Goal: Navigation & Orientation: Find specific page/section

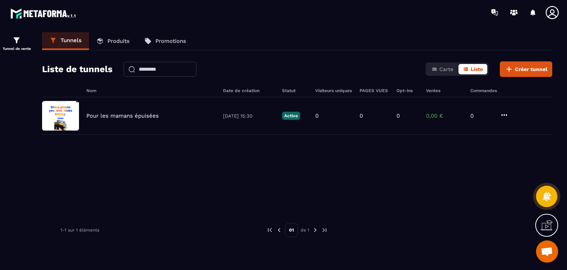
click at [112, 39] on p "Produits" at bounding box center [118, 41] width 22 height 7
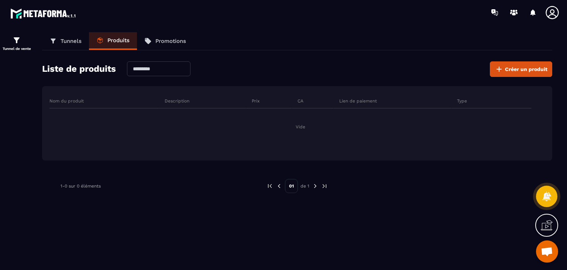
click at [64, 37] on link "Tunnels" at bounding box center [65, 41] width 47 height 18
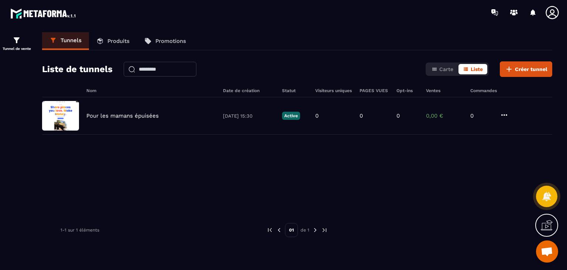
click at [172, 39] on p "Promotions" at bounding box center [170, 41] width 31 height 7
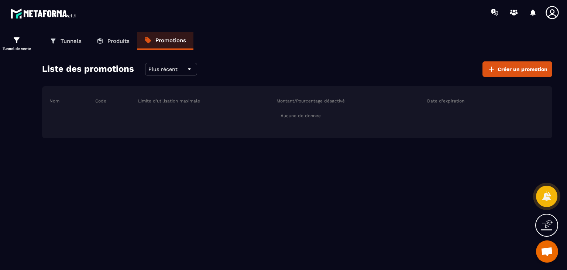
click at [120, 38] on p "Produits" at bounding box center [118, 41] width 22 height 7
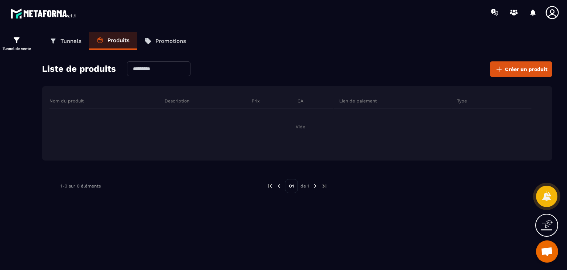
click at [68, 40] on p "Tunnels" at bounding box center [71, 41] width 21 height 7
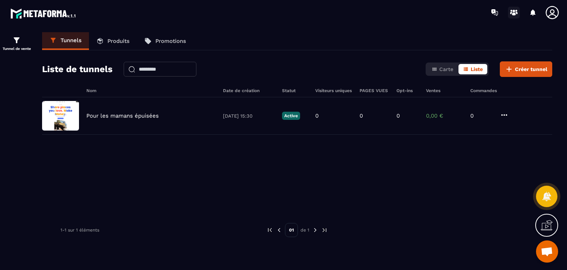
click at [515, 13] on icon at bounding box center [514, 14] width 4 height 3
